Goal: Contribute content: Contribute content

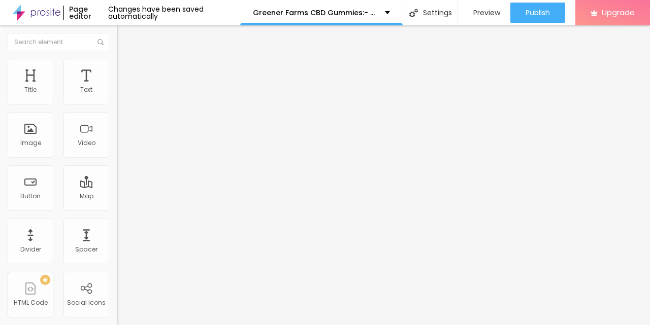
click at [117, 85] on img at bounding box center [120, 82] width 6 height 6
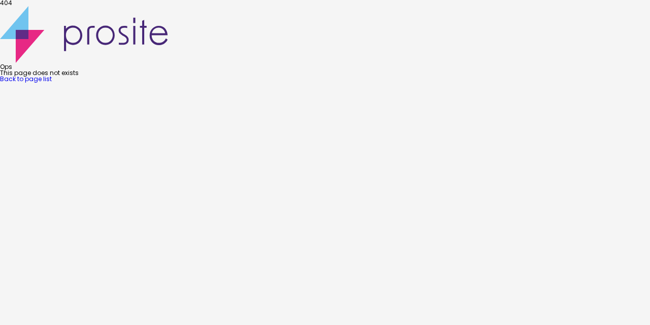
click at [52, 83] on link "Back to page list" at bounding box center [26, 79] width 52 height 9
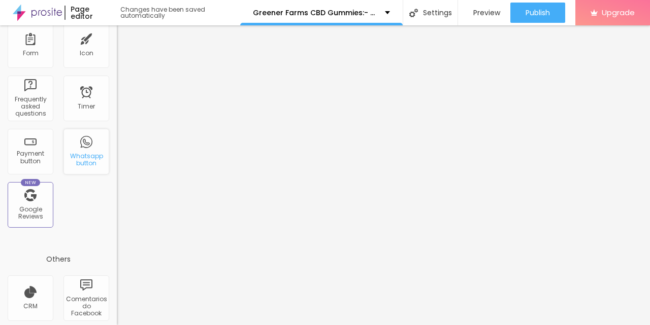
scroll to position [355, 0]
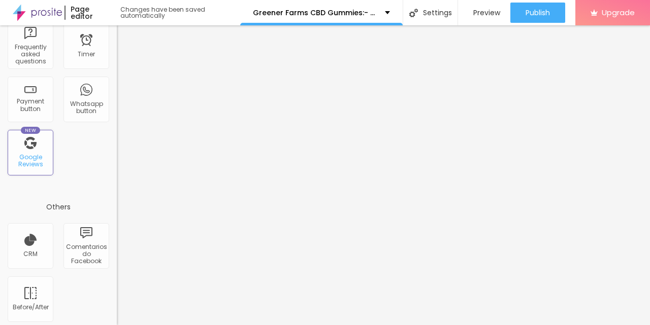
click at [42, 164] on div "Google Reviews" at bounding box center [30, 161] width 40 height 15
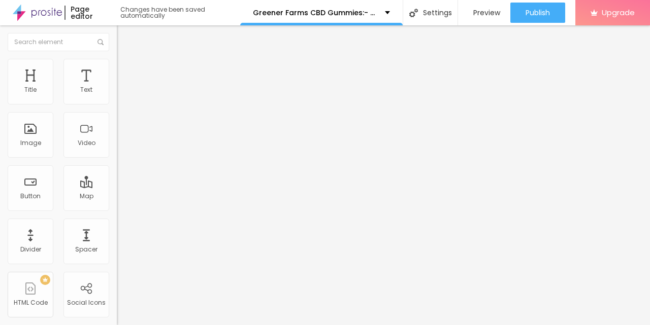
click at [117, 87] on span "Add image" at bounding box center [138, 83] width 42 height 9
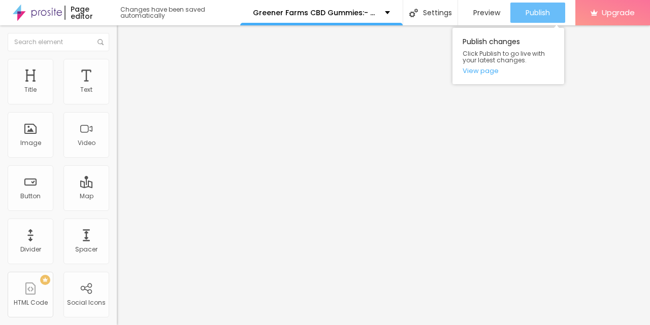
click at [518, 9] on button "Publish" at bounding box center [537, 13] width 55 height 20
